Goal: Task Accomplishment & Management: Manage account settings

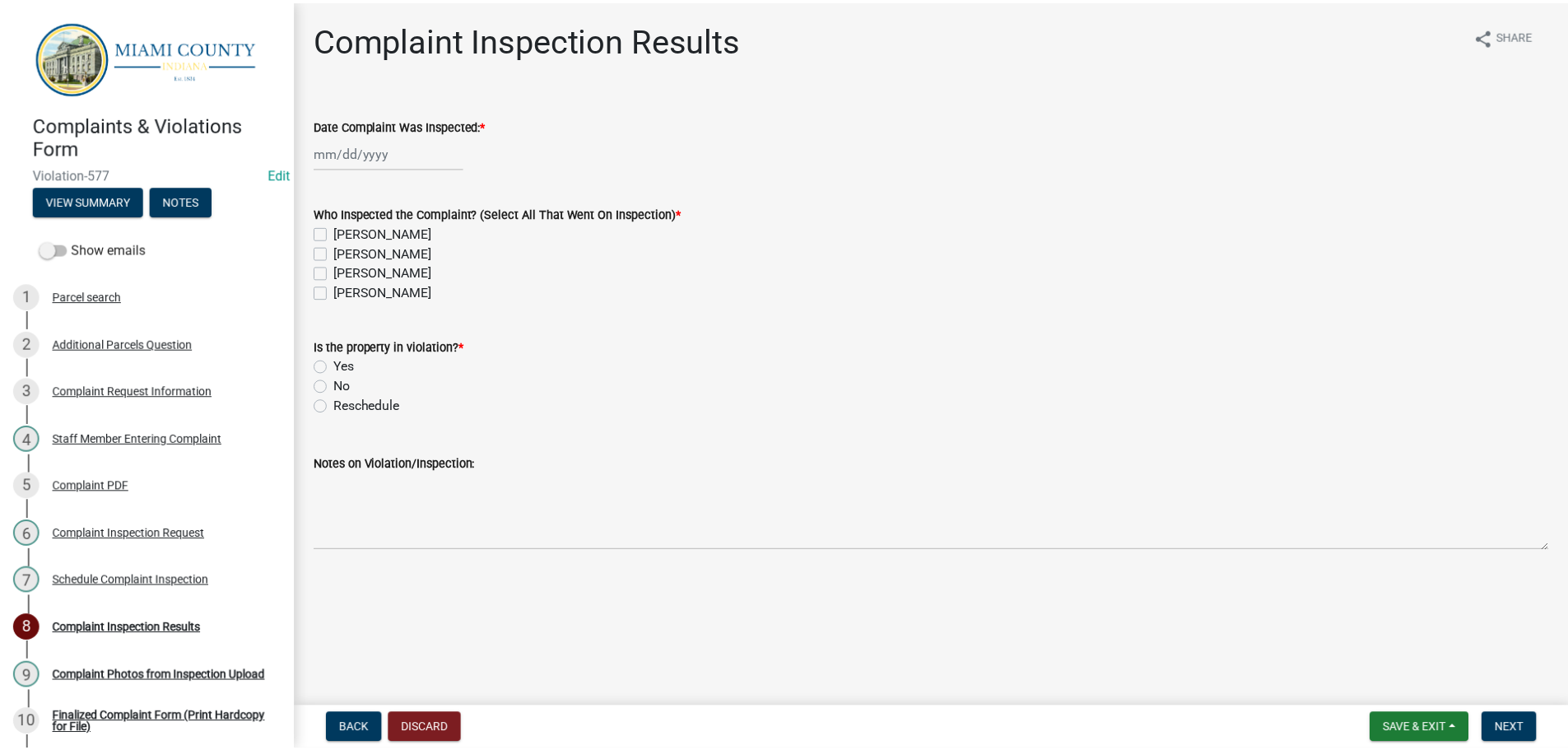
scroll to position [156, 0]
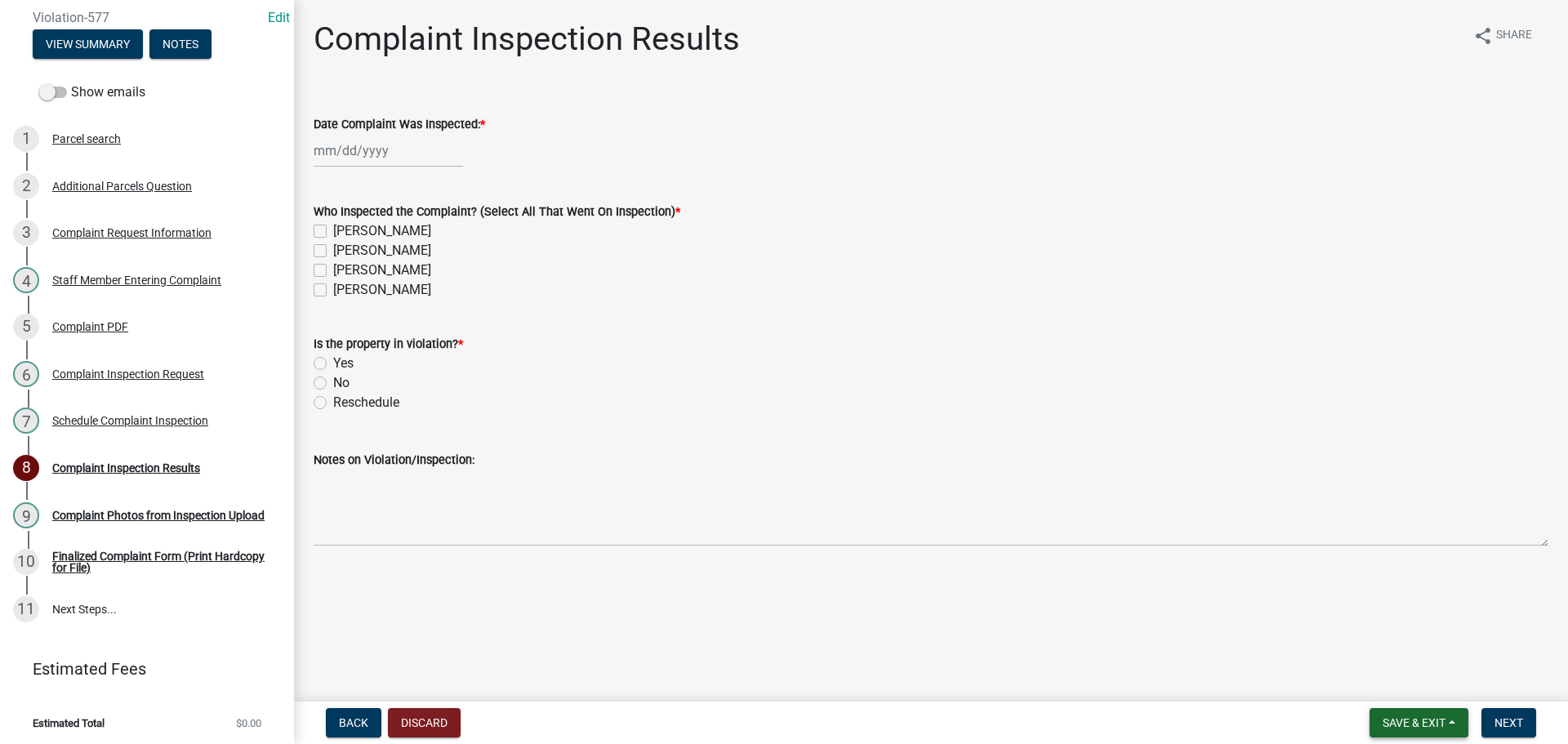
click at [1418, 718] on span "Save & Exit" at bounding box center [1414, 722] width 63 height 13
click at [1380, 674] on button "Save & Exit" at bounding box center [1404, 680] width 131 height 40
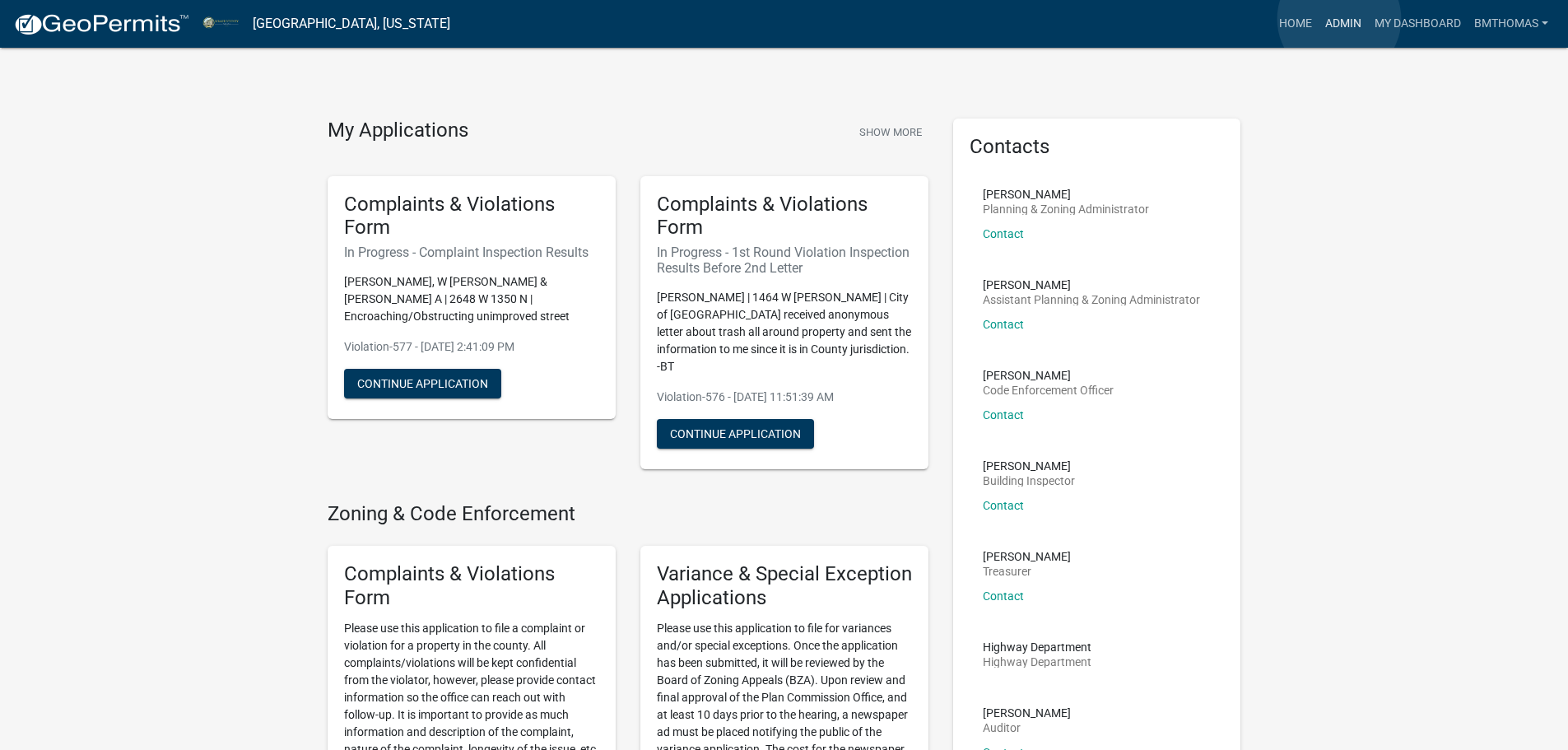
click at [1339, 19] on link "Admin" at bounding box center [1343, 23] width 49 height 31
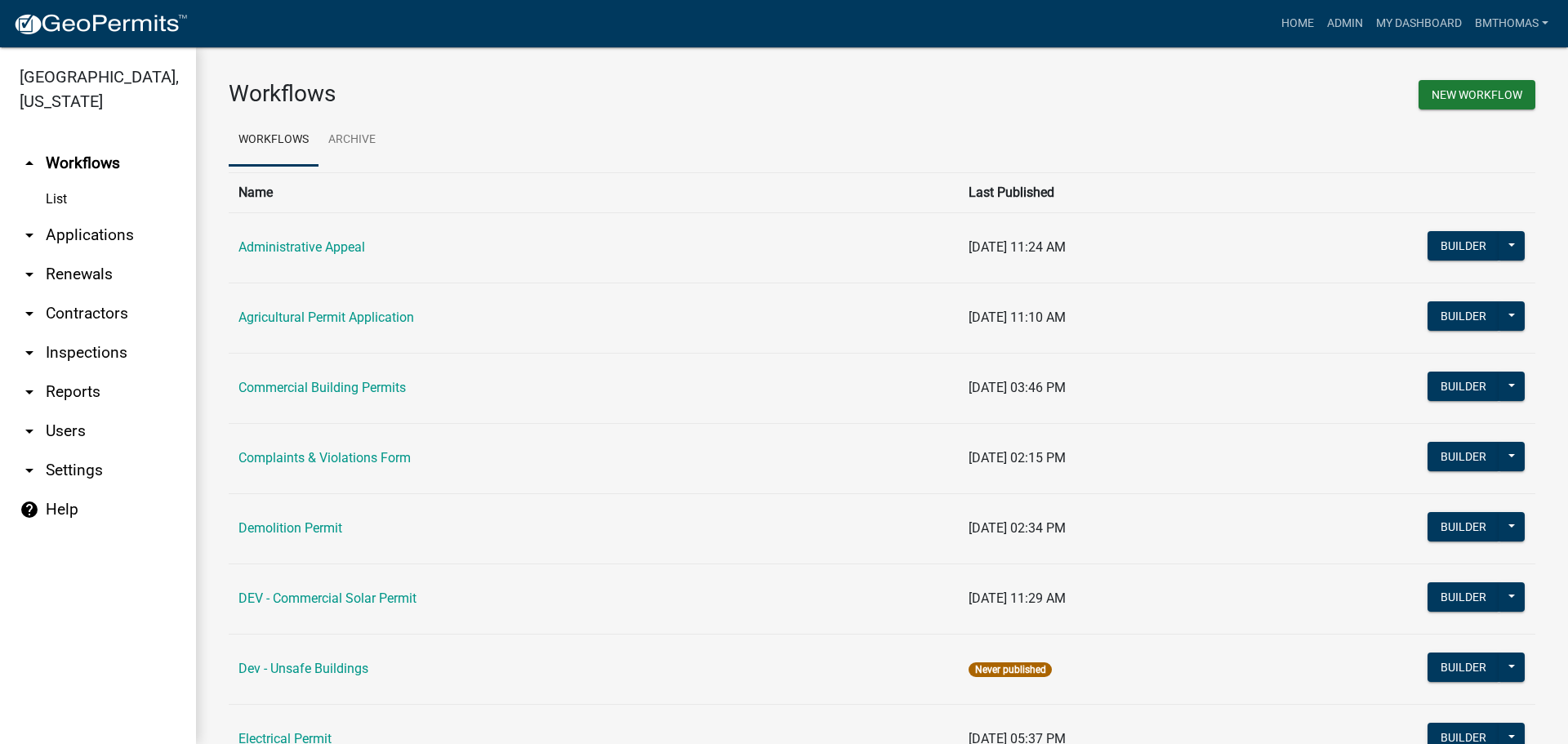
click at [101, 217] on link "arrow_drop_down Applications" at bounding box center [98, 236] width 196 height 40
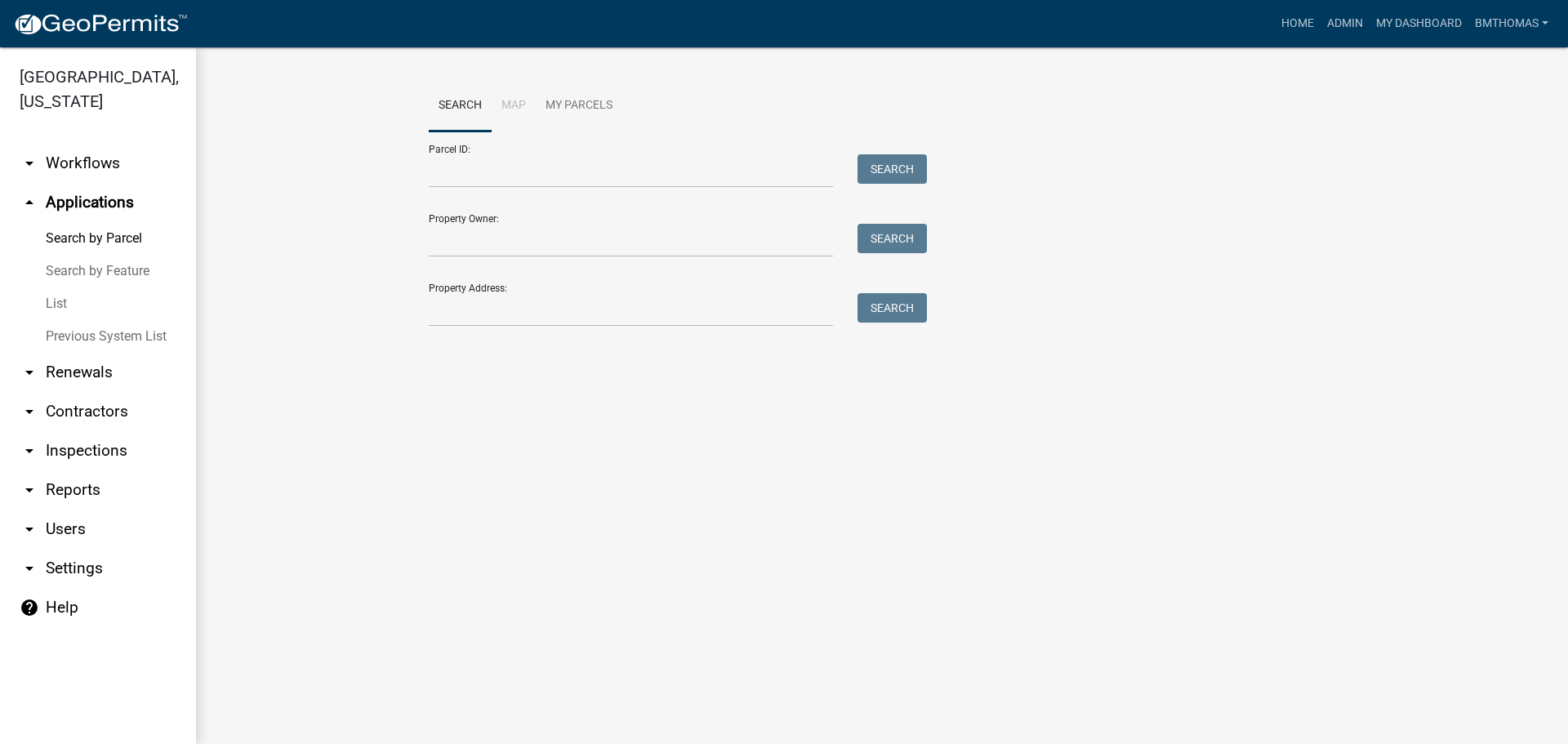
drag, startPoint x: 54, startPoint y: 284, endPoint x: 71, endPoint y: 276, distance: 18.8
click at [54, 287] on link "List" at bounding box center [98, 304] width 196 height 33
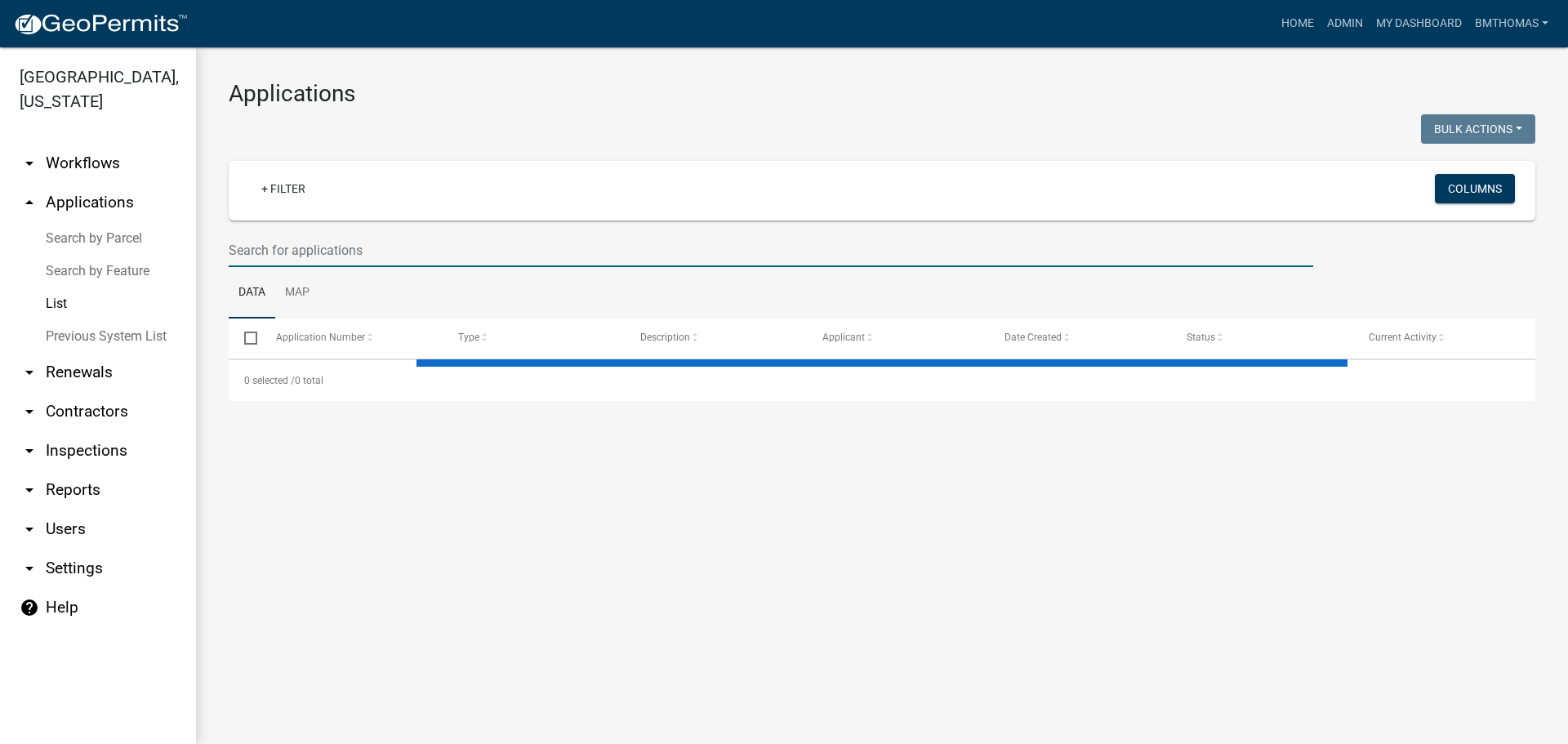
click at [306, 255] on input "text" at bounding box center [771, 250] width 1085 height 34
select select "3: 100"
